Goal: Task Accomplishment & Management: Manage account settings

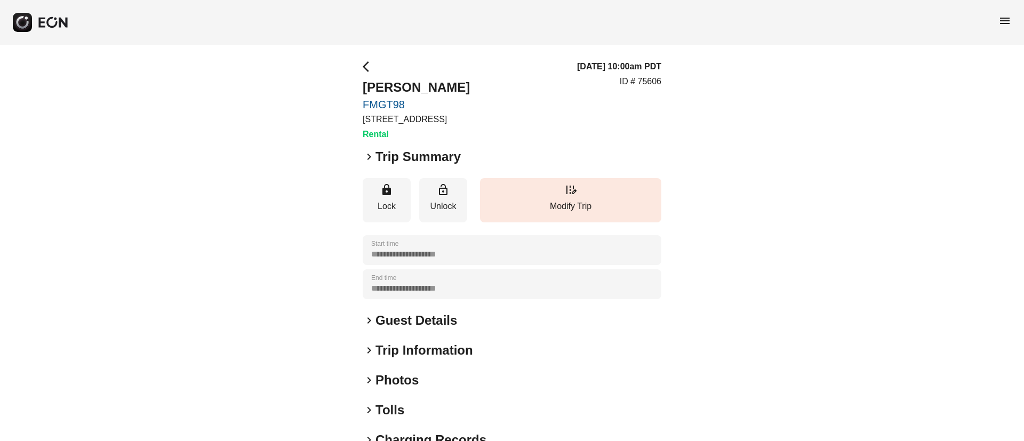
scroll to position [91, 0]
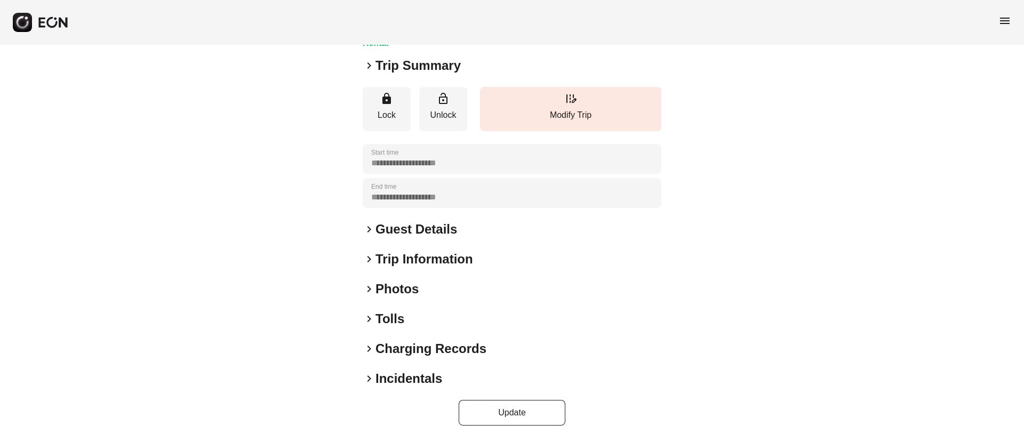
click at [469, 287] on div "keyboard_arrow_right Photos" at bounding box center [512, 288] width 299 height 17
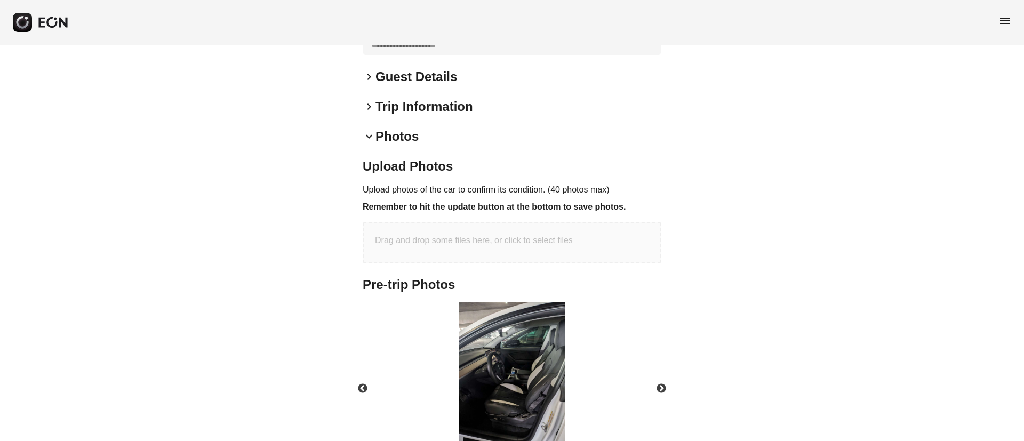
scroll to position [318, 0]
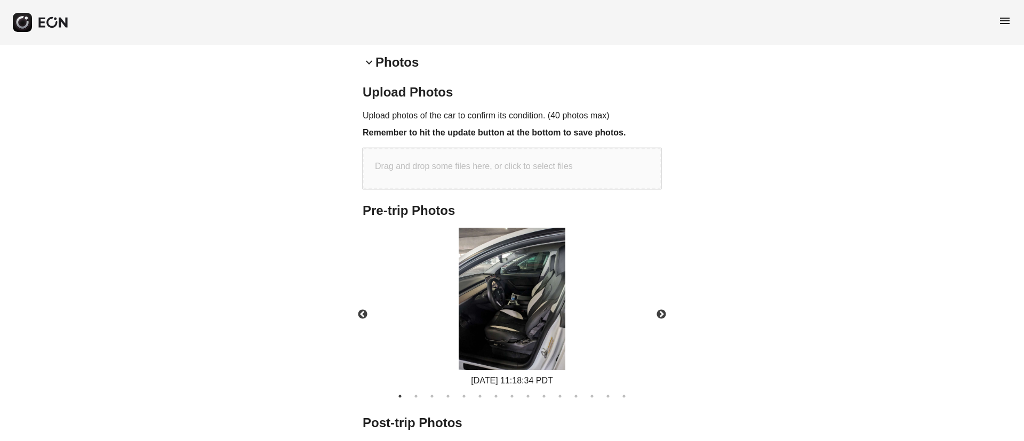
click at [531, 287] on img at bounding box center [512, 299] width 107 height 142
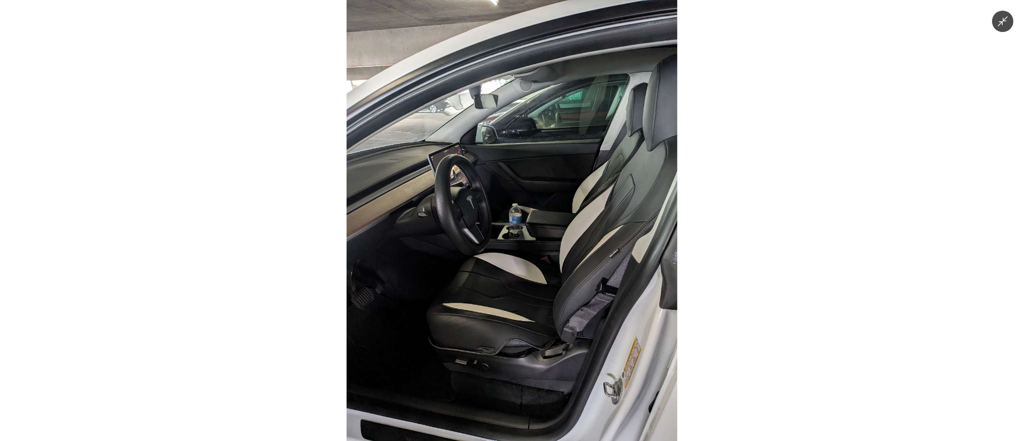
click at [531, 287] on img at bounding box center [512, 220] width 331 height 441
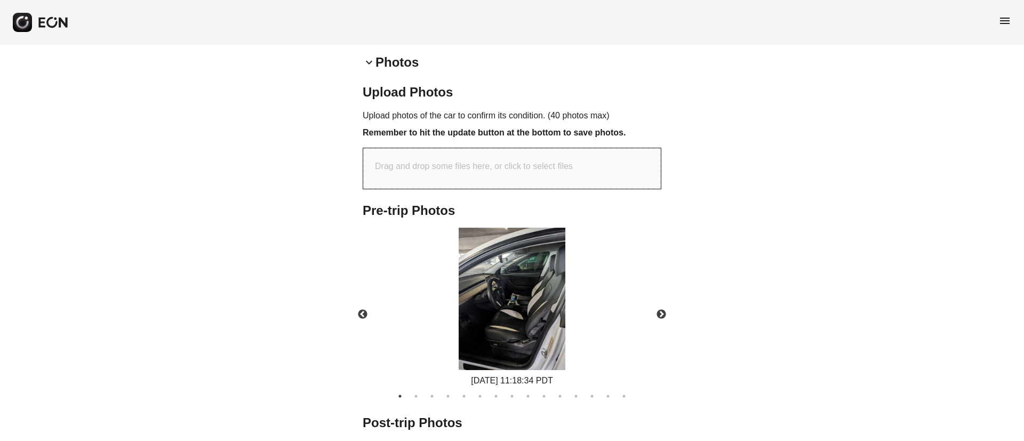
click at [531, 287] on img at bounding box center [512, 299] width 107 height 142
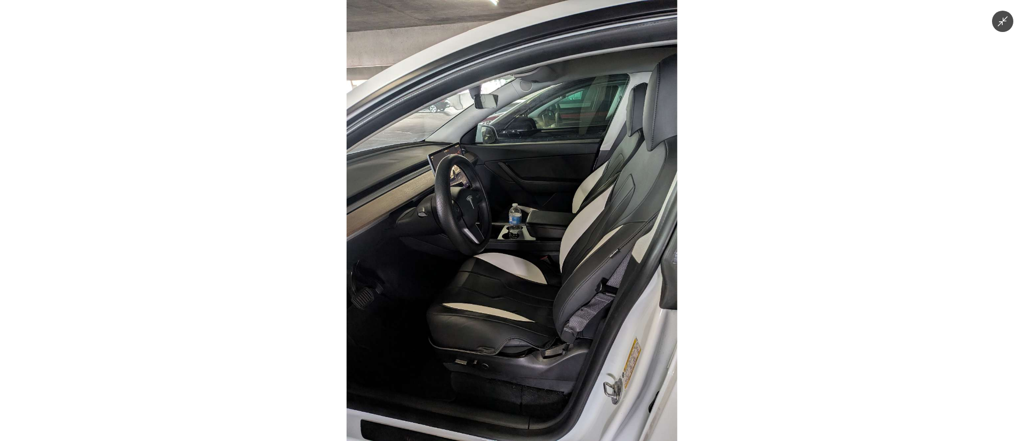
click at [526, 288] on img at bounding box center [512, 220] width 331 height 441
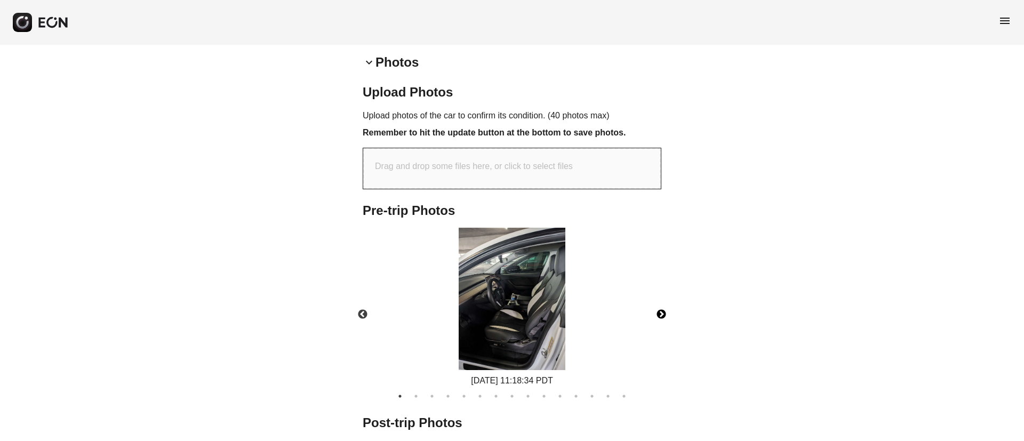
click at [658, 312] on button "Next" at bounding box center [661, 314] width 37 height 37
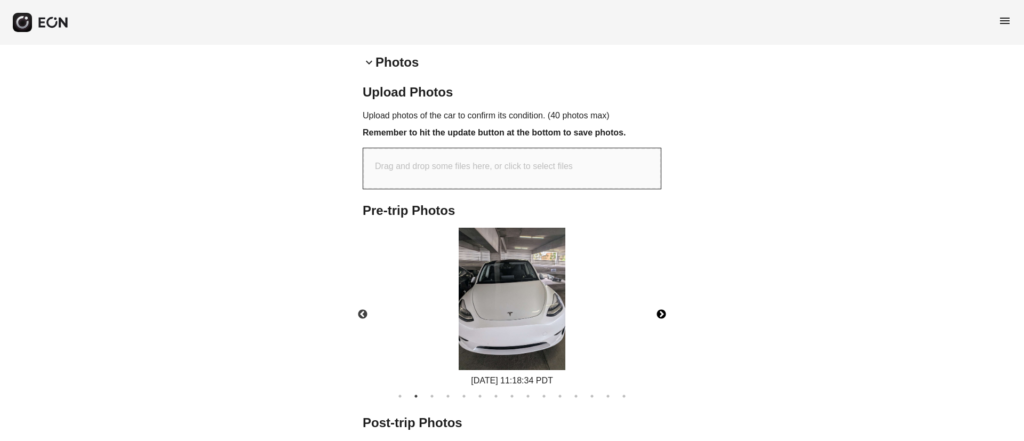
click at [659, 316] on button "Next" at bounding box center [661, 314] width 37 height 37
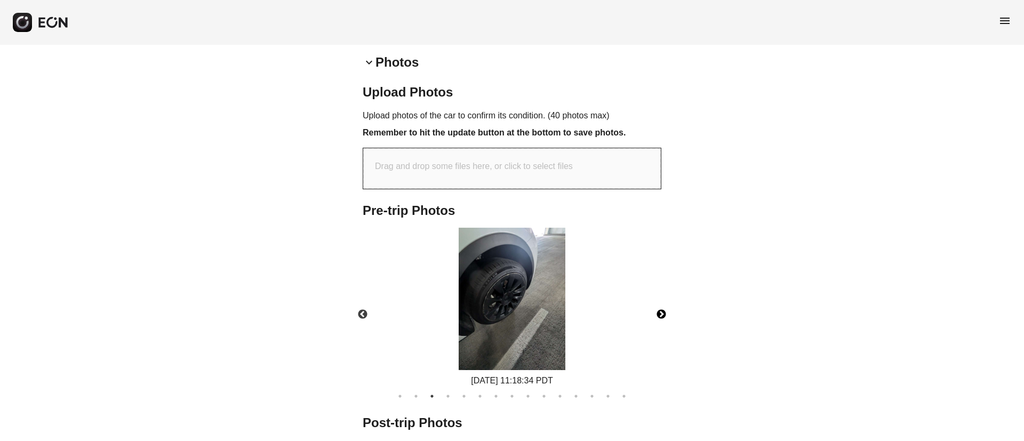
click at [470, 294] on img at bounding box center [512, 299] width 107 height 142
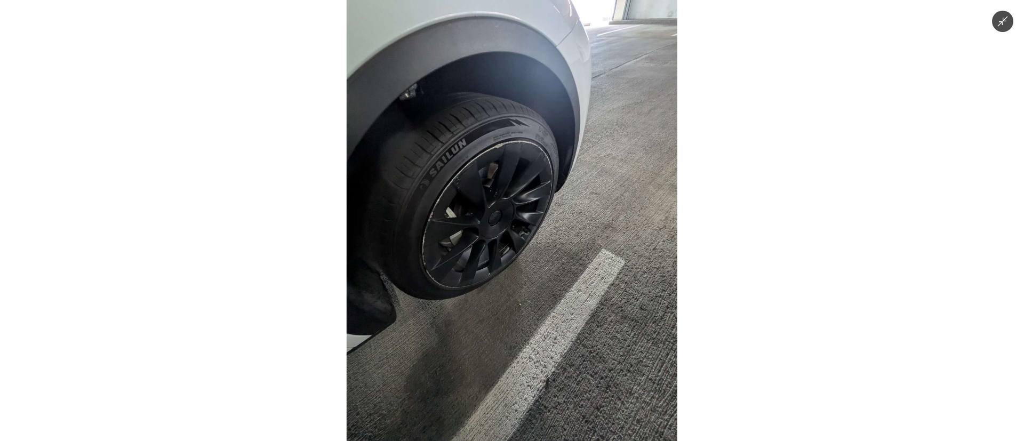
click at [497, 292] on img at bounding box center [512, 220] width 331 height 441
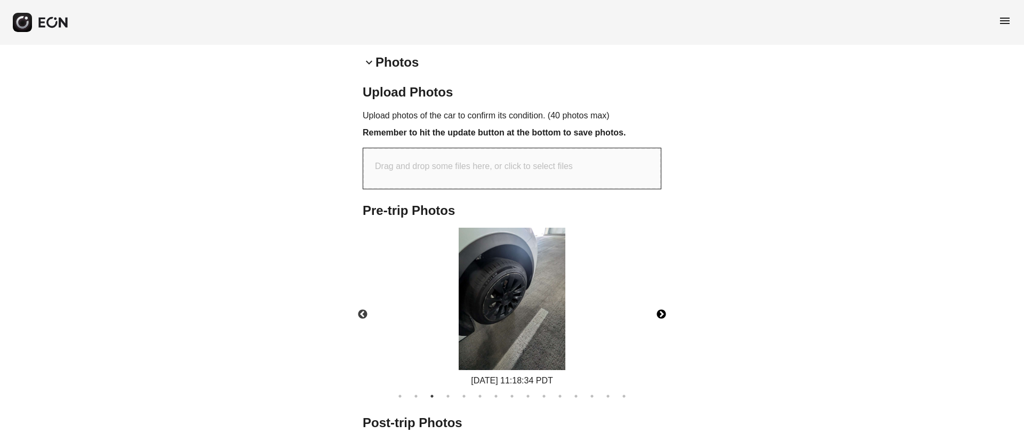
click at [659, 317] on button "Next" at bounding box center [661, 314] width 37 height 37
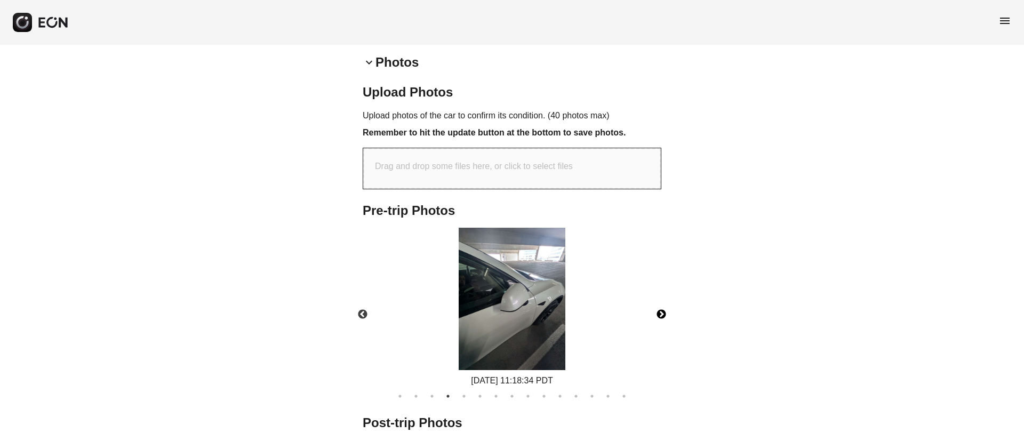
click at [659, 315] on button "Next" at bounding box center [661, 314] width 37 height 37
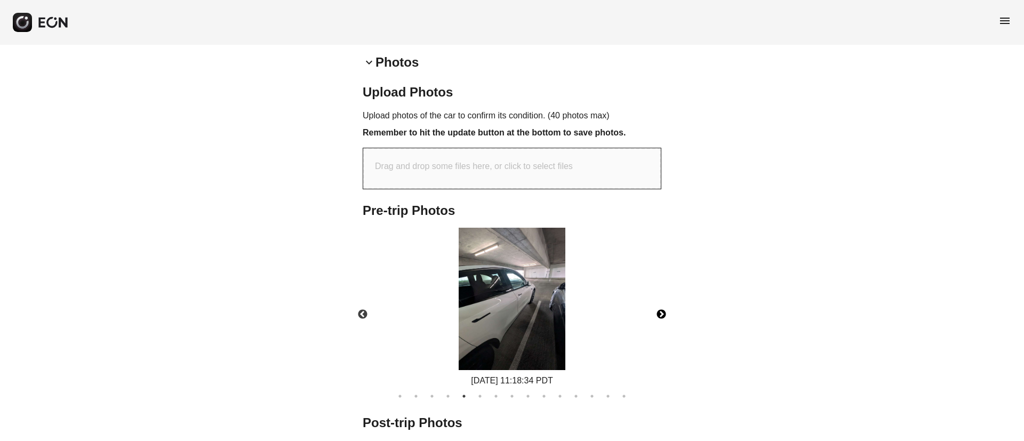
click at [659, 315] on button "Next" at bounding box center [661, 314] width 37 height 37
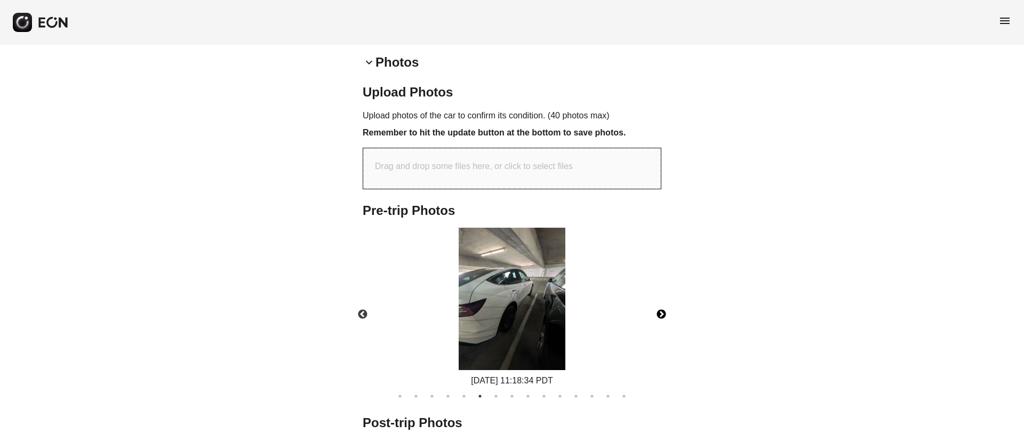
click at [659, 315] on button "Next" at bounding box center [661, 314] width 37 height 37
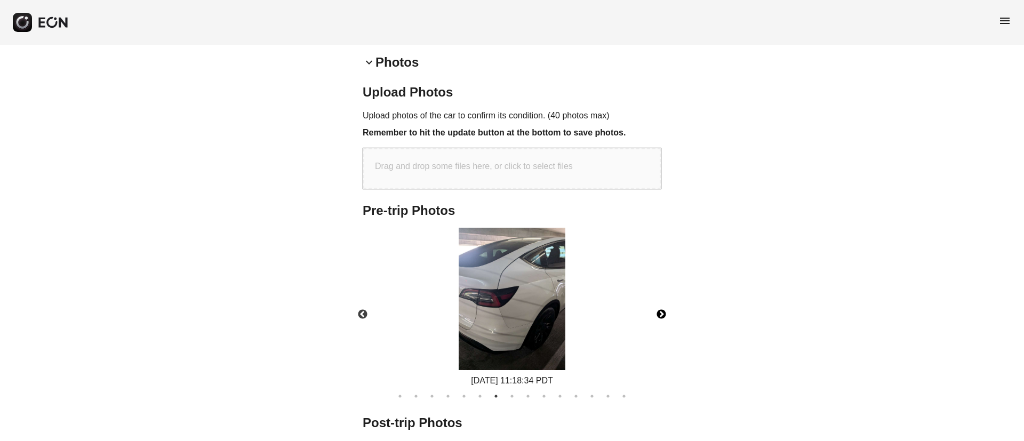
click at [659, 315] on button "Next" at bounding box center [661, 314] width 37 height 37
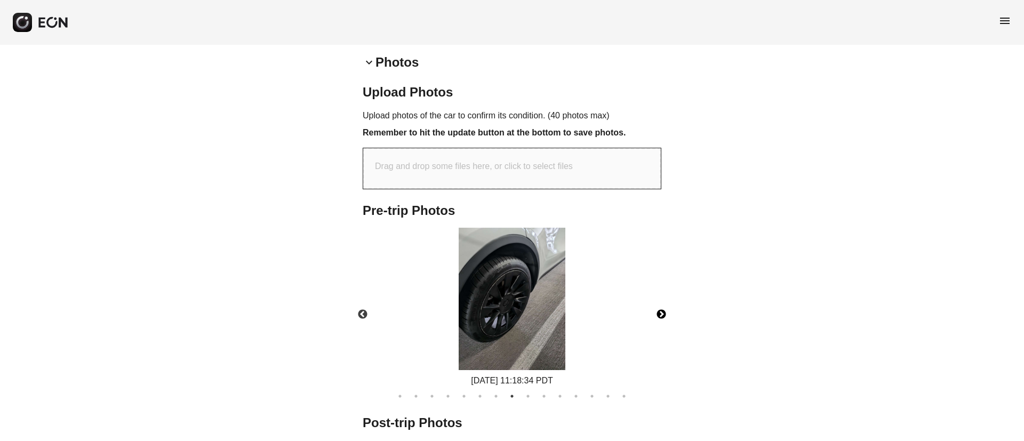
click at [659, 315] on button "Next" at bounding box center [661, 314] width 37 height 37
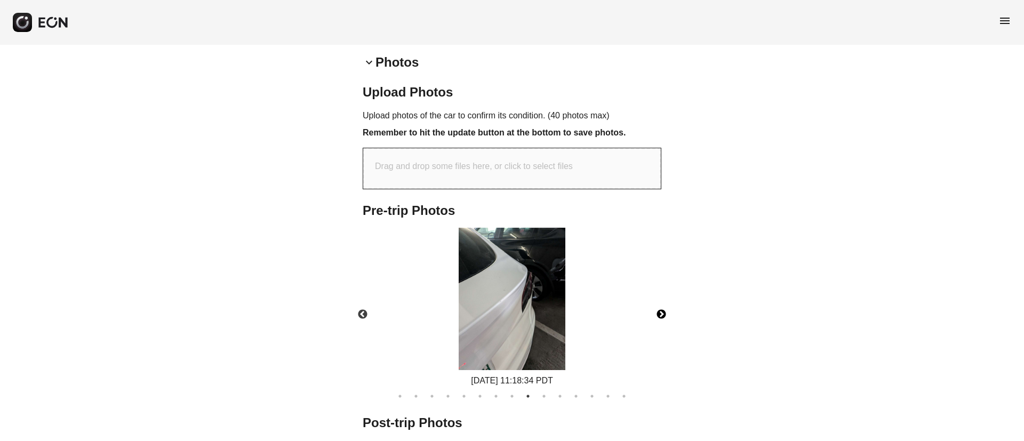
click at [659, 315] on button "Next" at bounding box center [661, 314] width 37 height 37
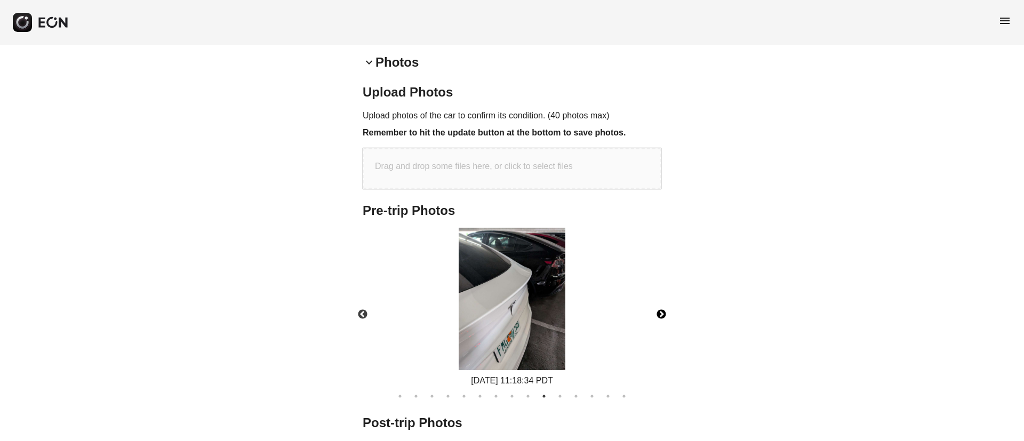
click at [659, 315] on button "Next" at bounding box center [661, 314] width 37 height 37
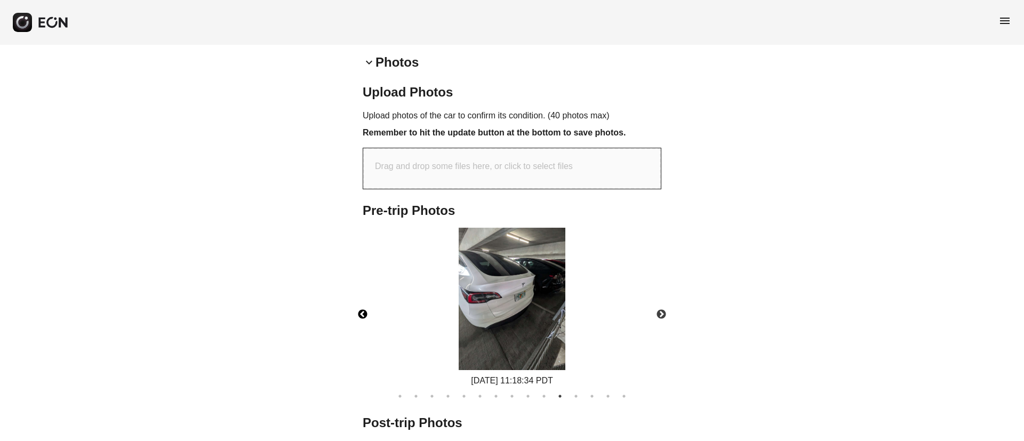
click at [367, 315] on button "Previous" at bounding box center [362, 314] width 37 height 37
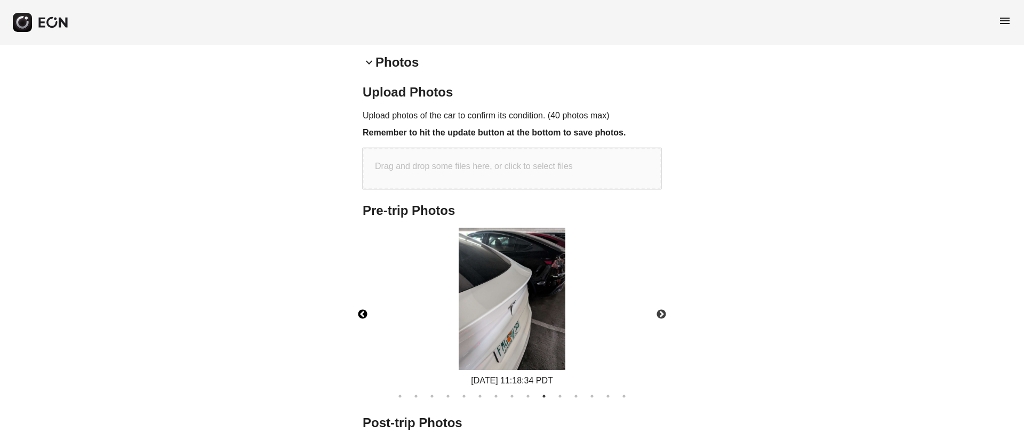
click at [555, 295] on img at bounding box center [512, 299] width 107 height 142
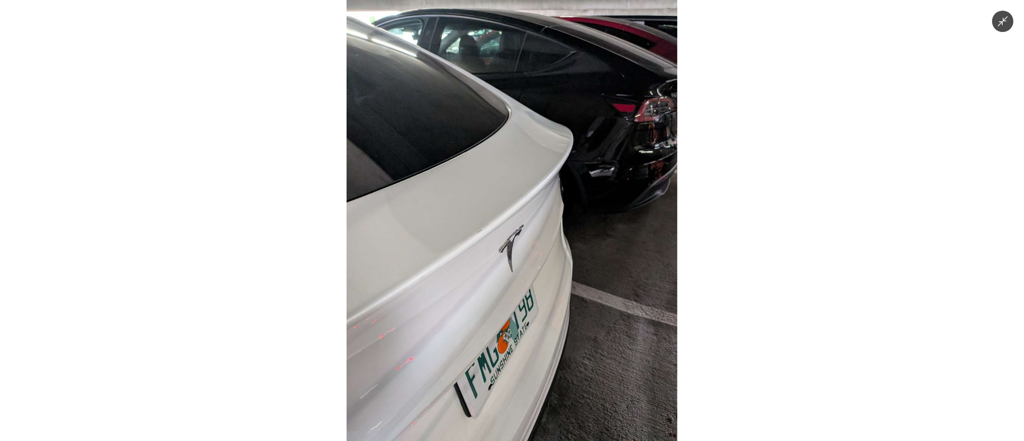
click at [554, 294] on img at bounding box center [512, 220] width 331 height 441
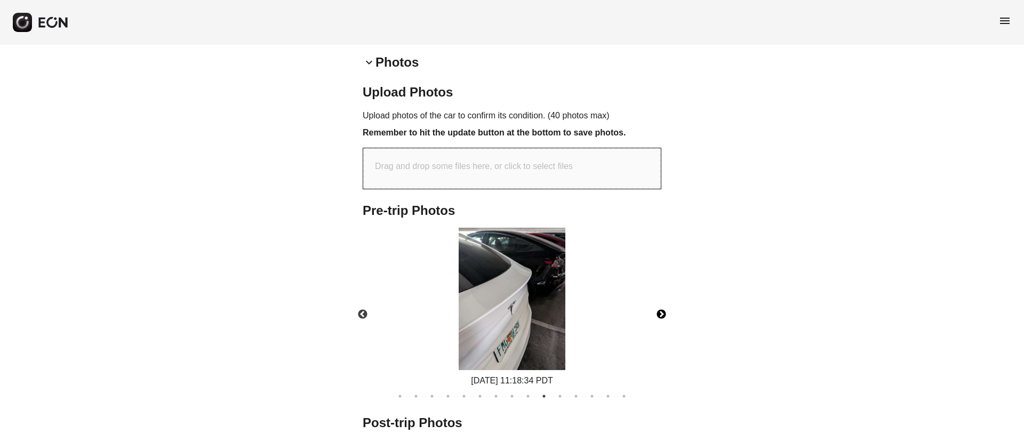
click at [666, 314] on button "Next" at bounding box center [661, 314] width 37 height 37
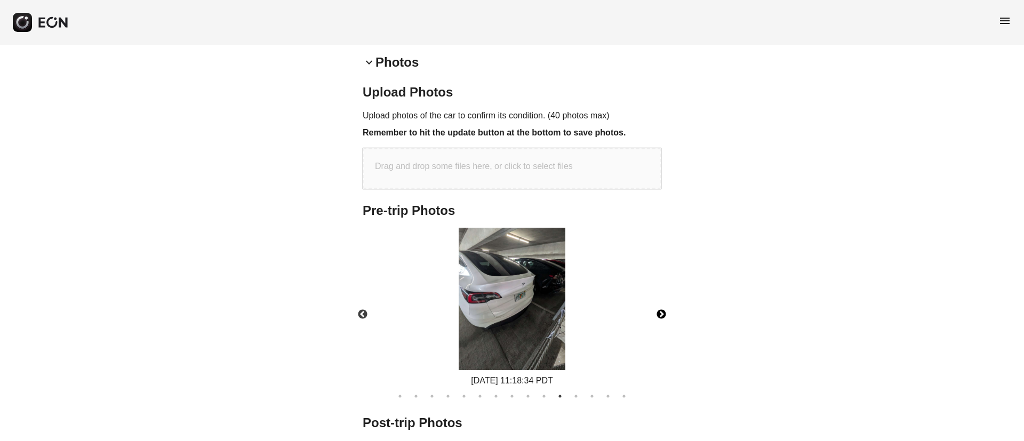
click at [666, 314] on button "Next" at bounding box center [661, 314] width 37 height 37
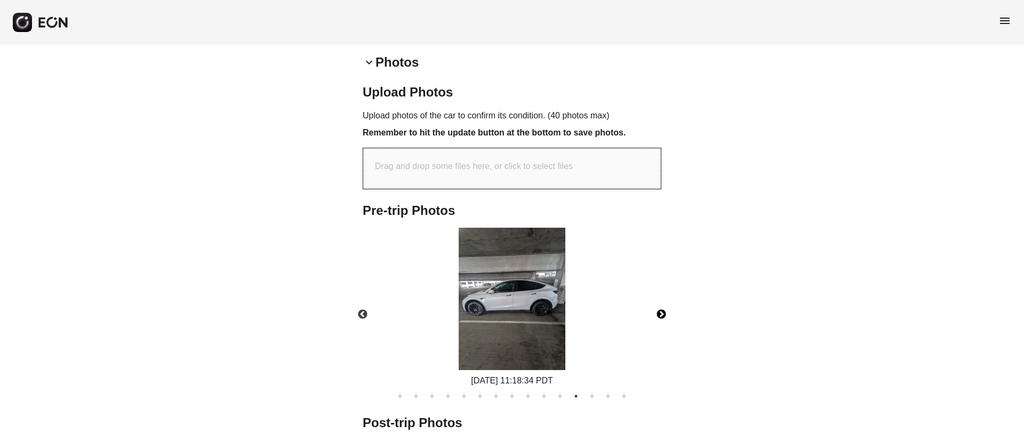
click at [662, 316] on button "Next" at bounding box center [661, 314] width 37 height 37
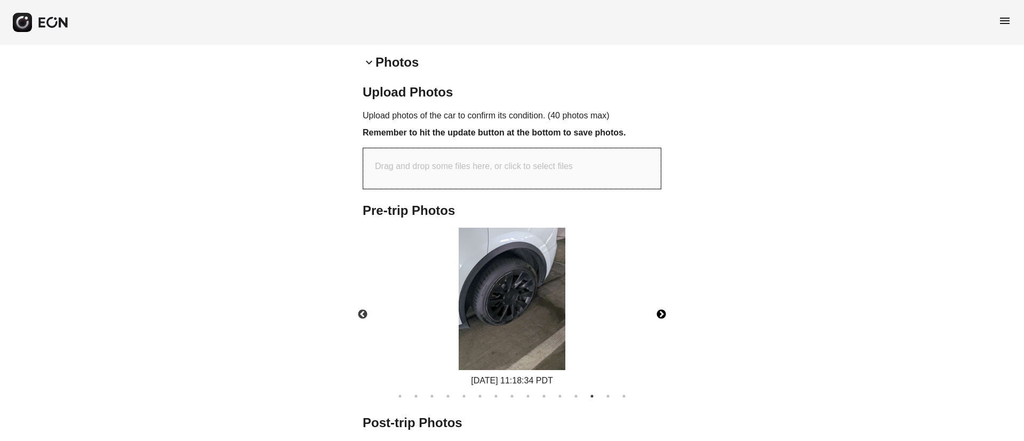
click at [554, 300] on img at bounding box center [512, 299] width 107 height 142
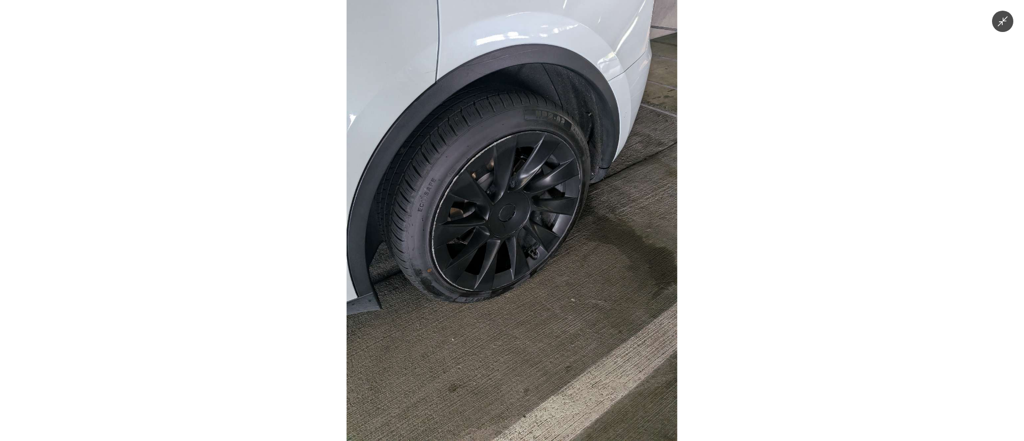
click at [551, 300] on img at bounding box center [512, 220] width 331 height 441
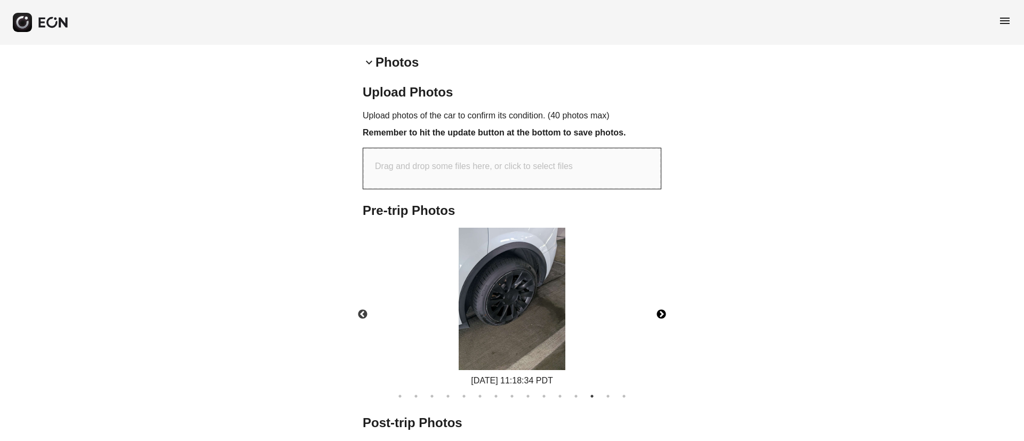
click at [666, 316] on button "Next" at bounding box center [661, 314] width 37 height 37
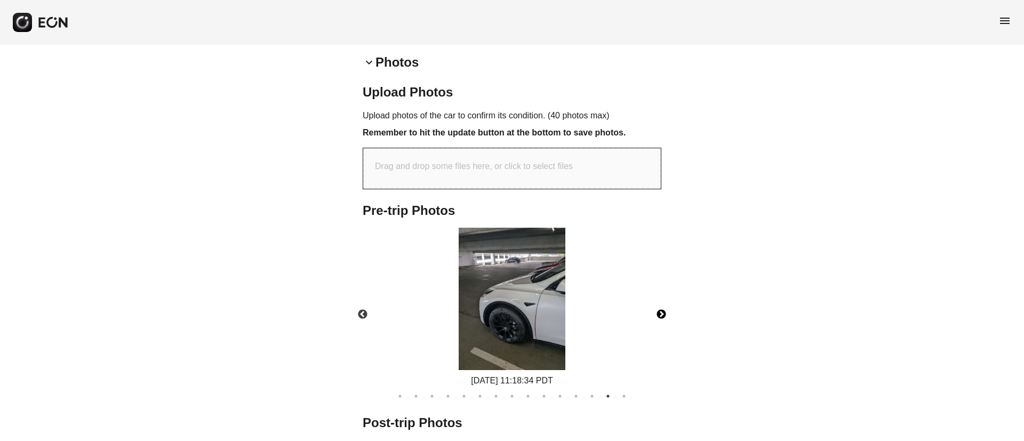
click at [548, 310] on img at bounding box center [512, 299] width 107 height 142
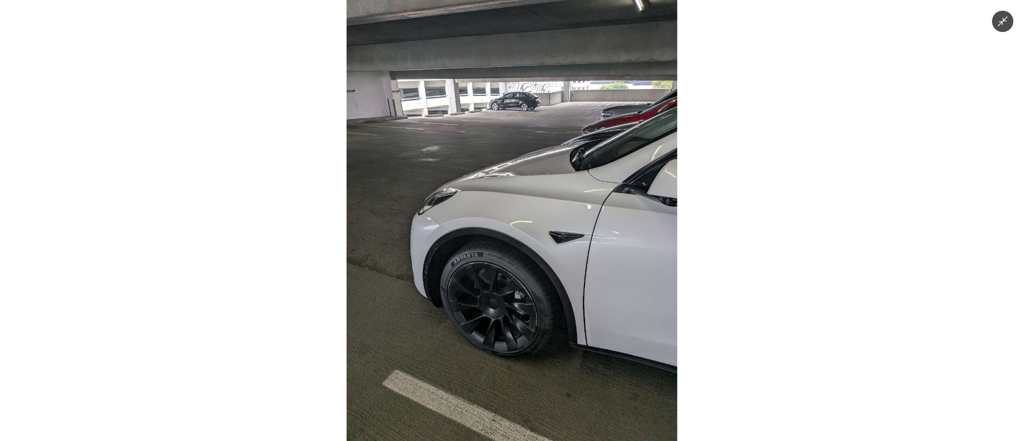
click at [548, 300] on img at bounding box center [512, 220] width 331 height 441
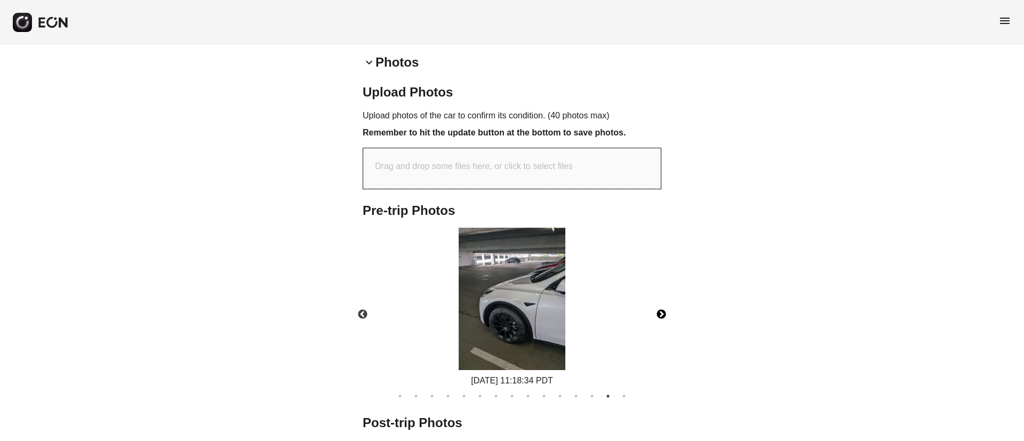
click at [666, 315] on button "Next" at bounding box center [661, 314] width 37 height 37
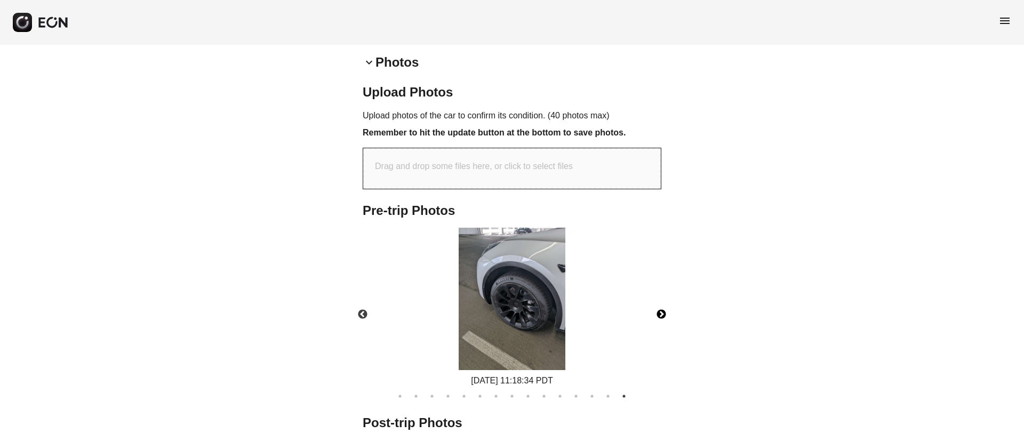
click at [532, 303] on img at bounding box center [512, 299] width 107 height 142
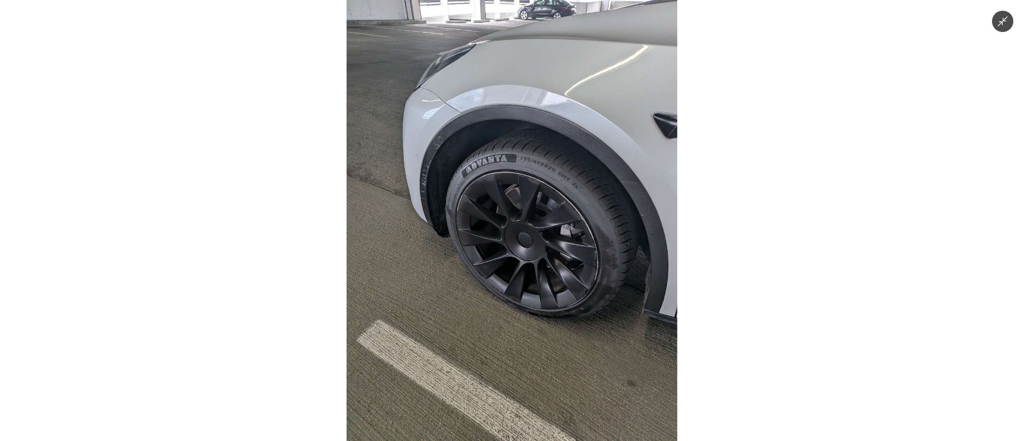
click at [532, 302] on img at bounding box center [512, 220] width 331 height 441
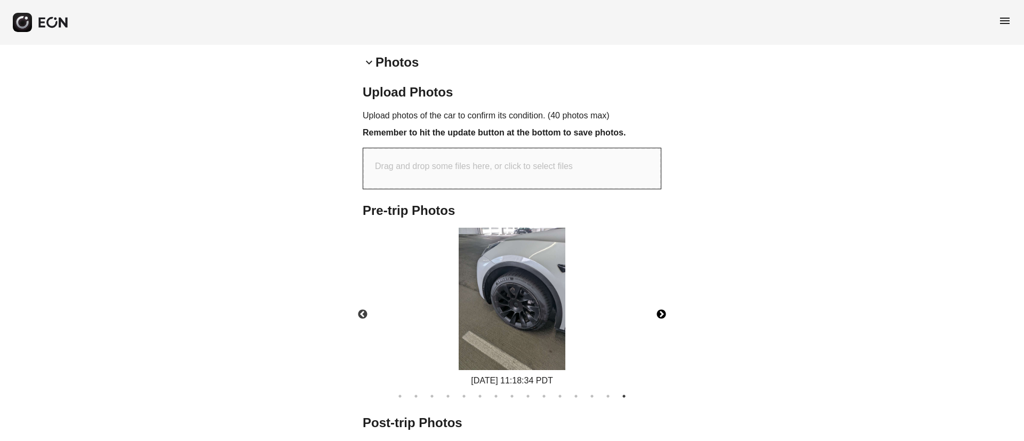
click at [652, 317] on button "Next" at bounding box center [661, 314] width 37 height 37
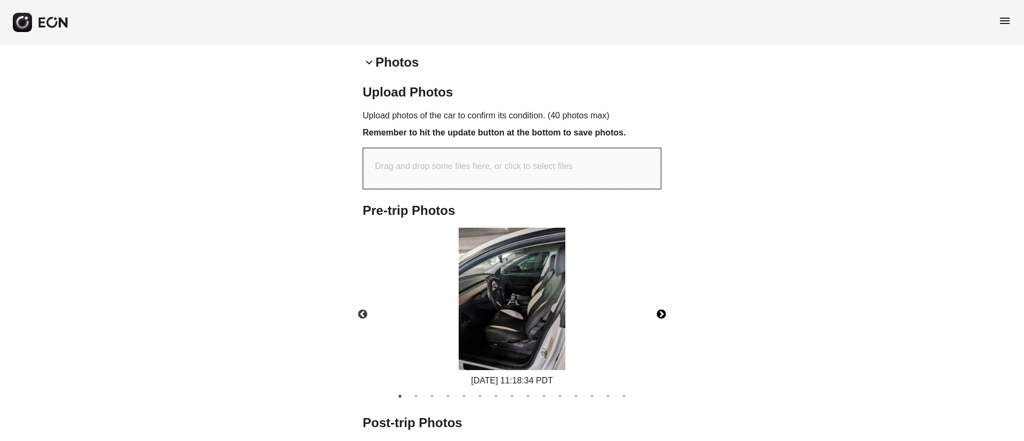
drag, startPoint x: 472, startPoint y: 311, endPoint x: 479, endPoint y: 307, distance: 8.6
click at [472, 311] on img at bounding box center [512, 299] width 107 height 142
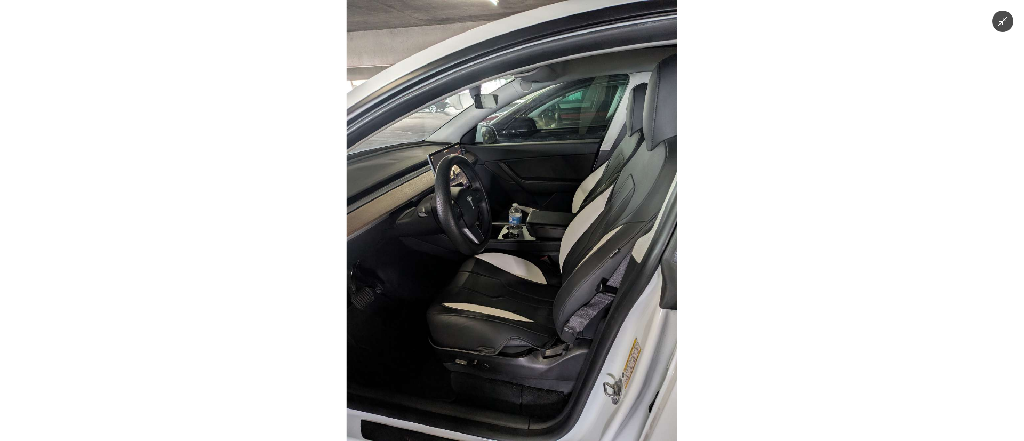
click at [511, 286] on img at bounding box center [512, 220] width 331 height 441
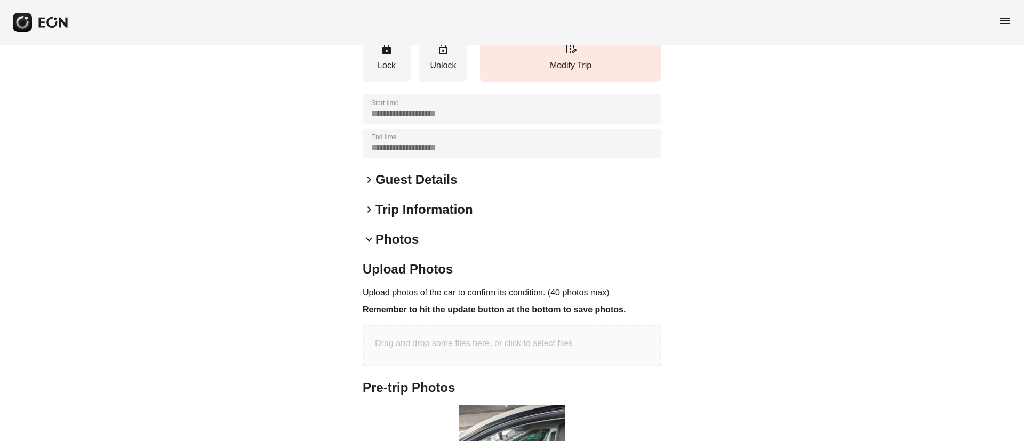
scroll to position [240, 0]
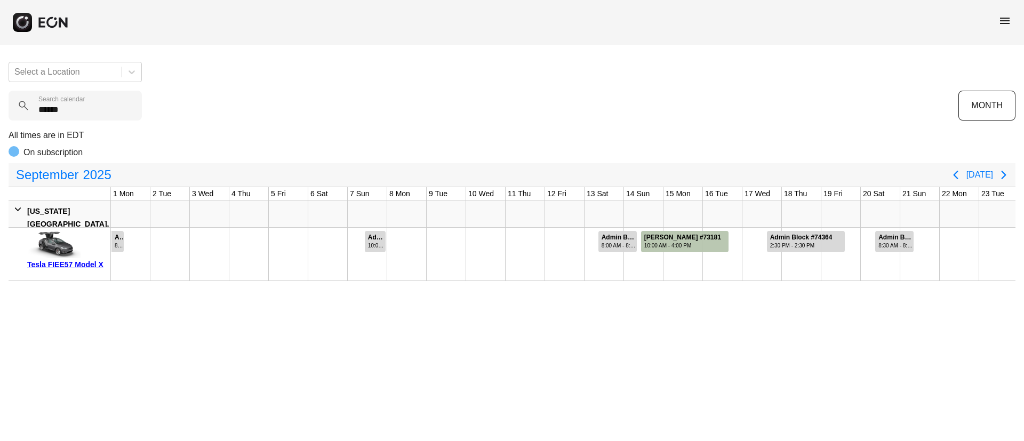
click at [1, 117] on div "Select a Location ****** Search calendar MONTH All times are in EDT On subscrip…" at bounding box center [512, 167] width 1024 height 228
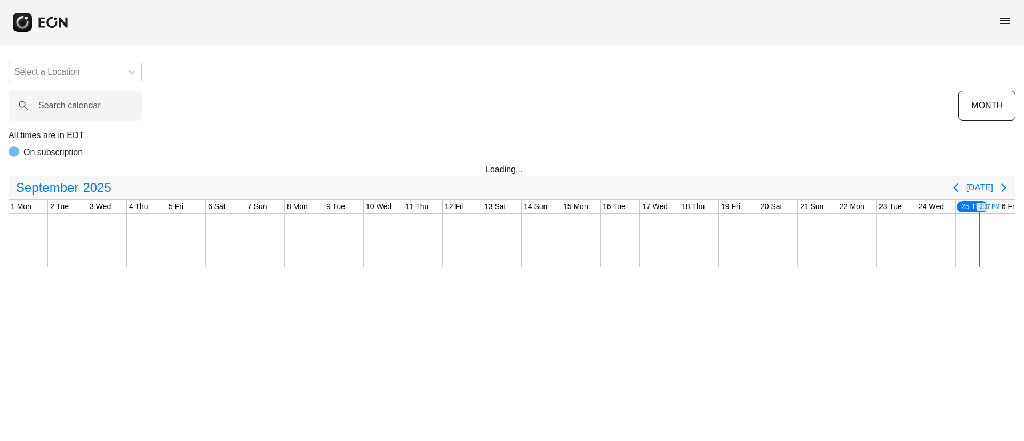
scroll to position [0, 177]
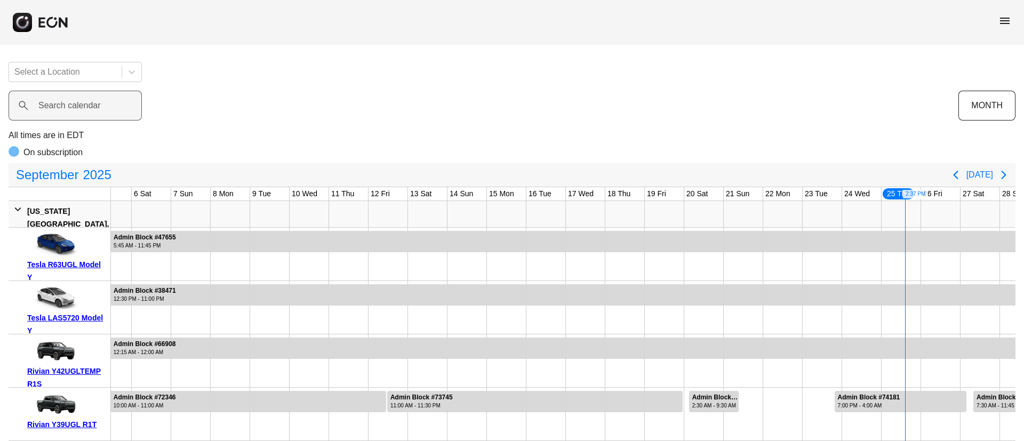
click at [86, 105] on label "Search calendar" at bounding box center [69, 105] width 62 height 13
click at [86, 105] on calendar "Search calendar" at bounding box center [75, 106] width 133 height 30
paste calendar "******"
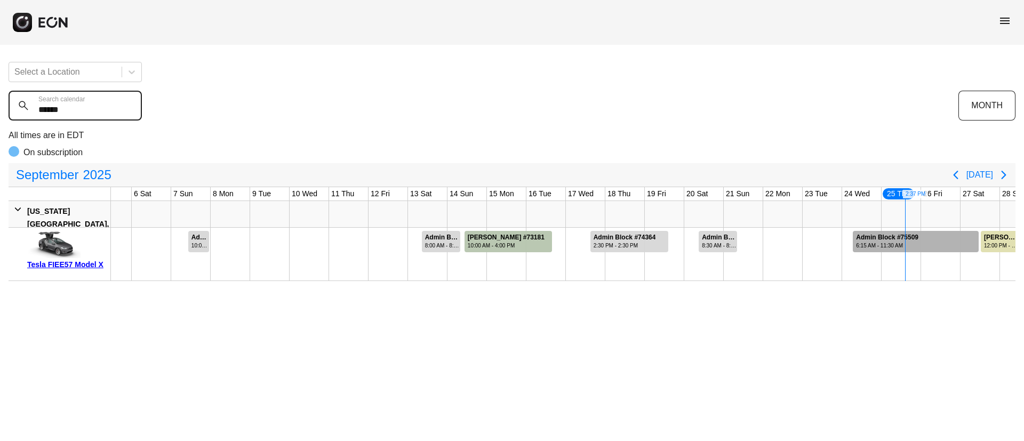
type calendar "******"
click at [899, 243] on div "6:15 AM - 11:30 AM" at bounding box center [887, 246] width 62 height 8
click at [0, 116] on div "Select a Location ****** Search calendar MONTH All times are in EDT On subscrip…" at bounding box center [512, 167] width 1024 height 228
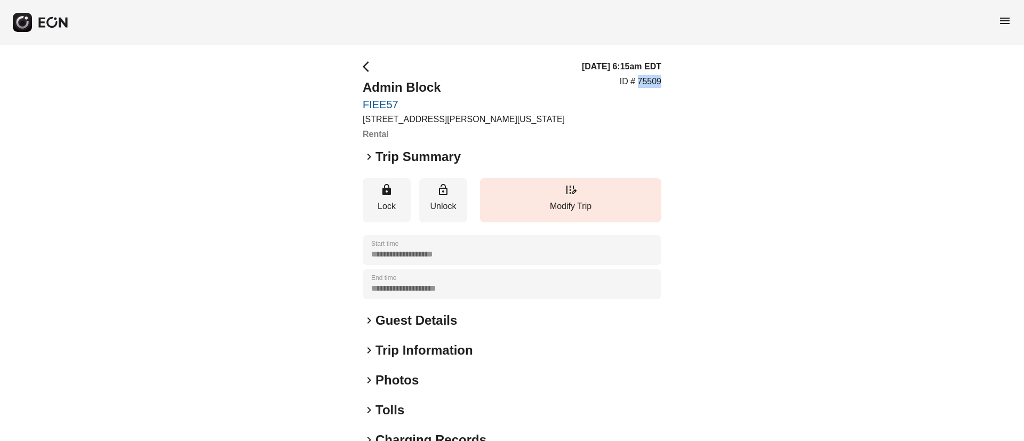
drag, startPoint x: 637, startPoint y: 82, endPoint x: 697, endPoint y: 75, distance: 60.7
click at [697, 75] on div "**********" at bounding box center [512, 306] width 1024 height 522
copy p "75509"
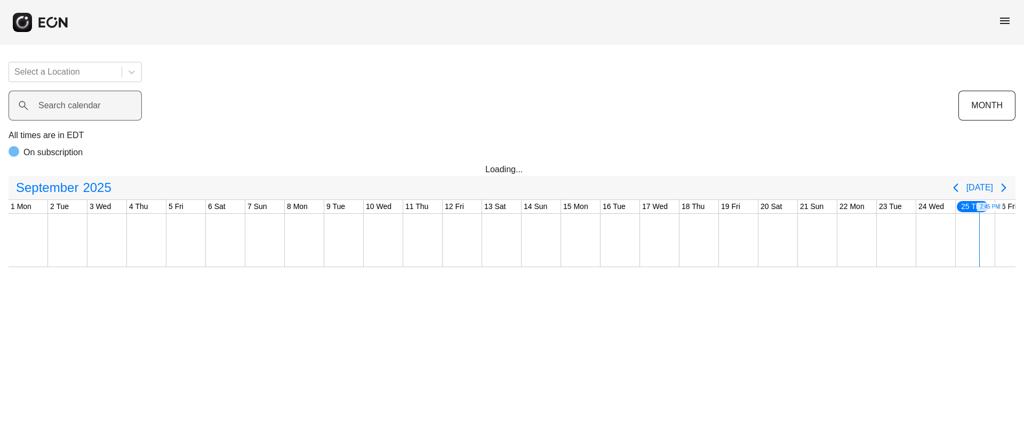
scroll to position [0, 177]
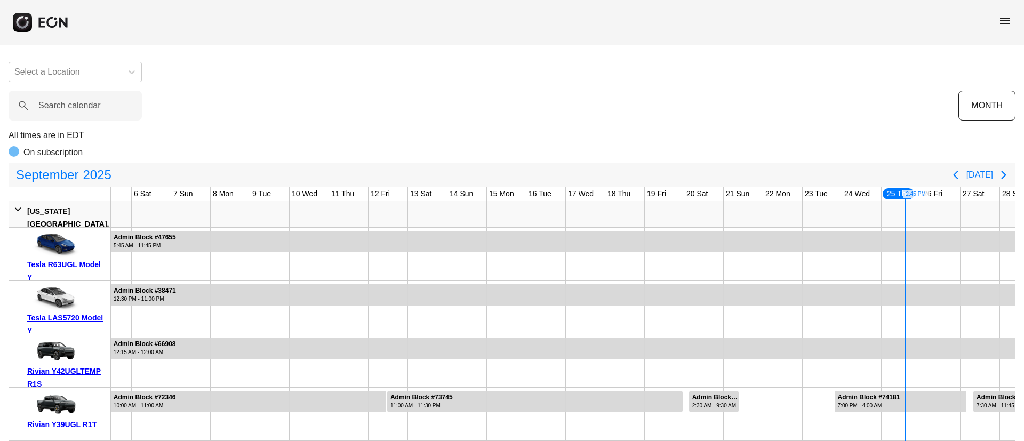
click at [69, 97] on div "Search calendar" at bounding box center [484, 106] width 950 height 30
paste calendar "******"
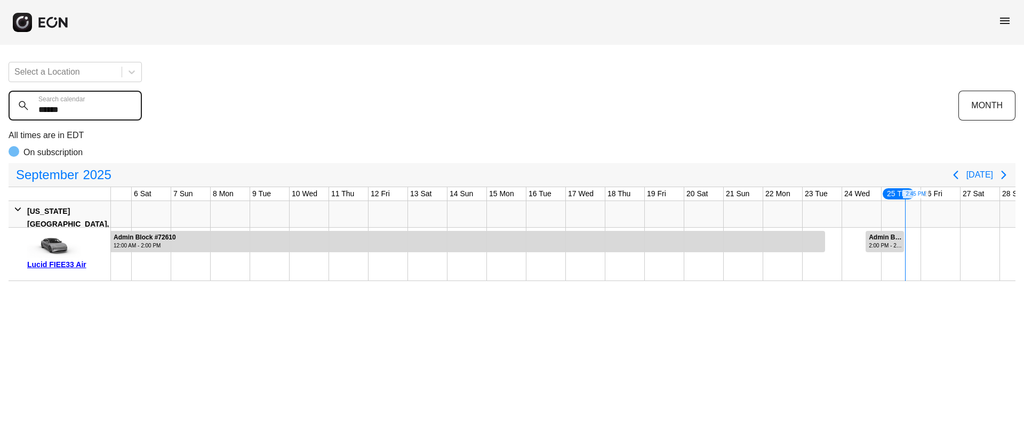
type calendar "******"
